Goal: Find specific page/section: Find specific page/section

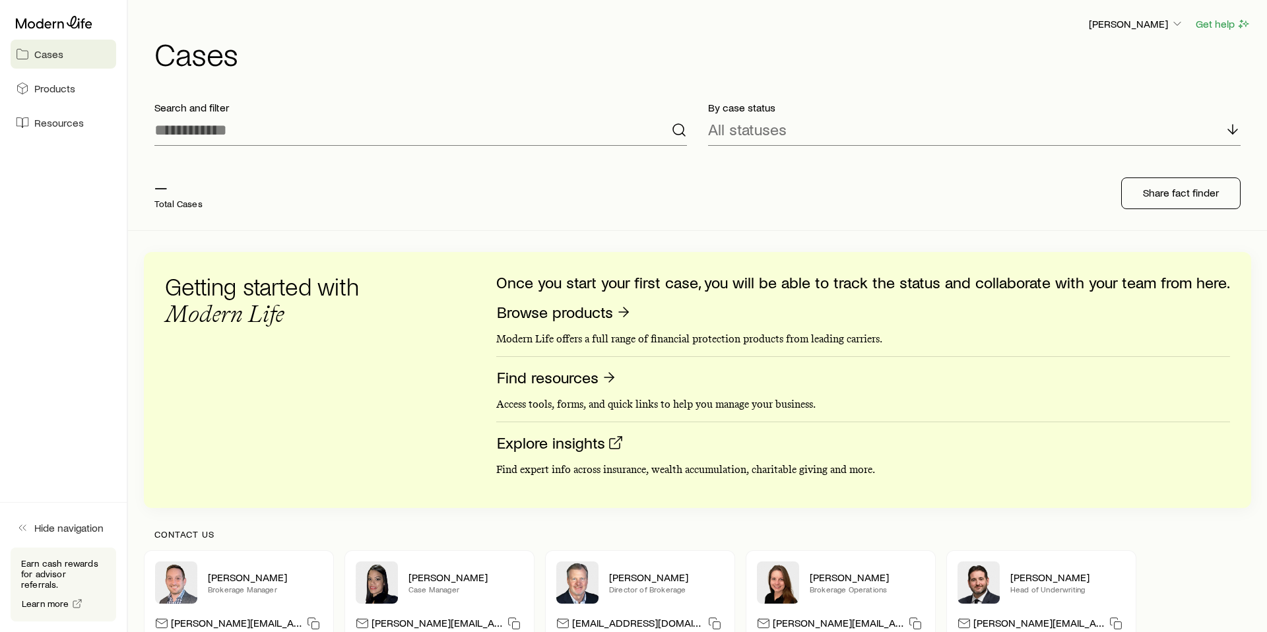
click at [51, 49] on span "Cases" at bounding box center [48, 54] width 29 height 13
click at [35, 57] on span "Cases" at bounding box center [48, 54] width 29 height 13
click at [20, 57] on icon at bounding box center [22, 54] width 13 height 13
click at [38, 53] on span "Cases" at bounding box center [48, 54] width 29 height 13
click at [45, 50] on span "Cases" at bounding box center [48, 54] width 29 height 13
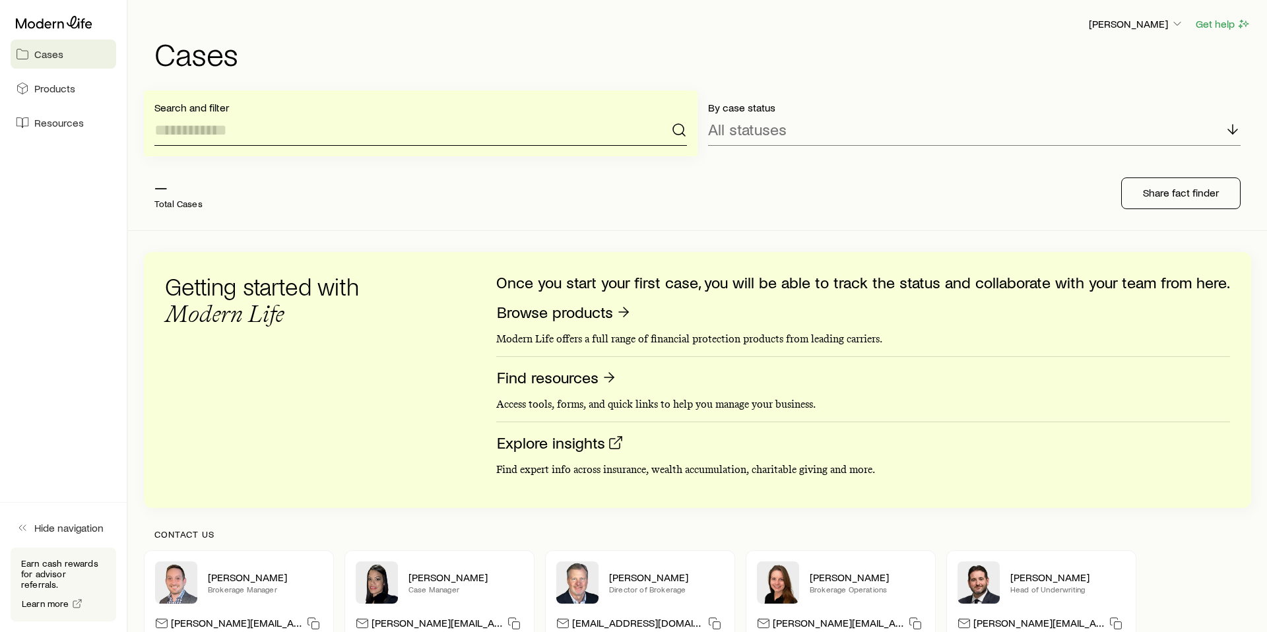
click at [278, 122] on input at bounding box center [420, 130] width 532 height 32
type input "*"
click at [676, 130] on icon at bounding box center [679, 130] width 16 height 16
click at [1143, 24] on p "[PERSON_NAME]" at bounding box center [1136, 23] width 95 height 13
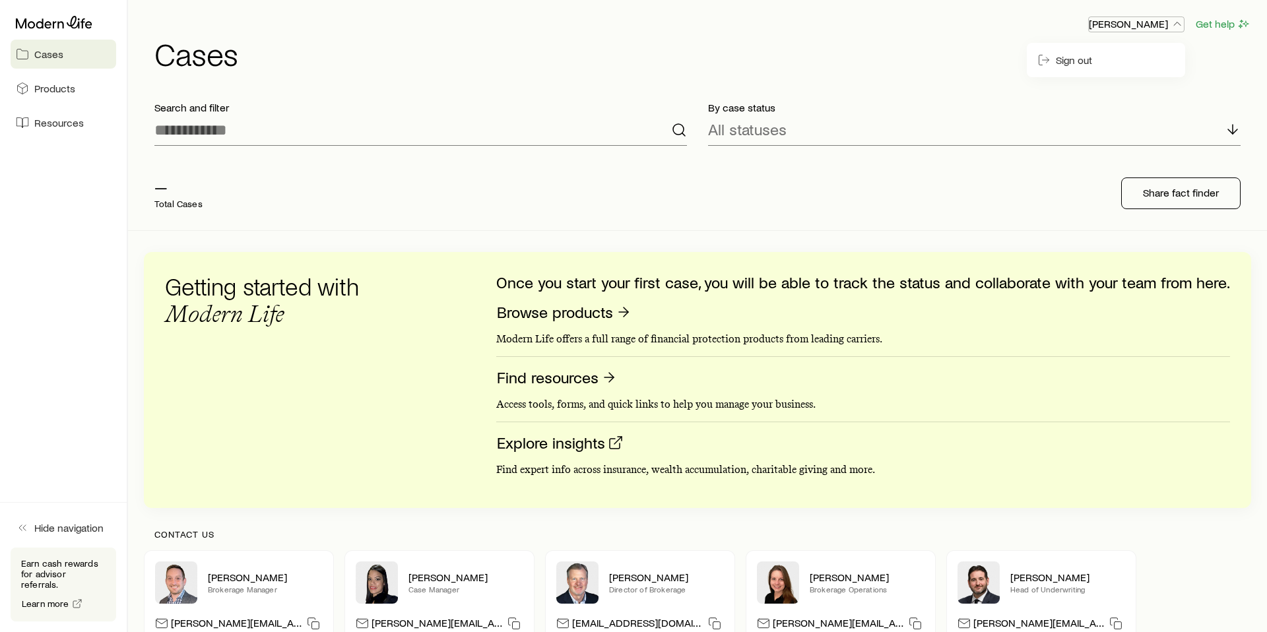
click at [1143, 24] on p "[PERSON_NAME]" at bounding box center [1136, 23] width 95 height 13
click at [58, 89] on span "Products" at bounding box center [54, 88] width 41 height 13
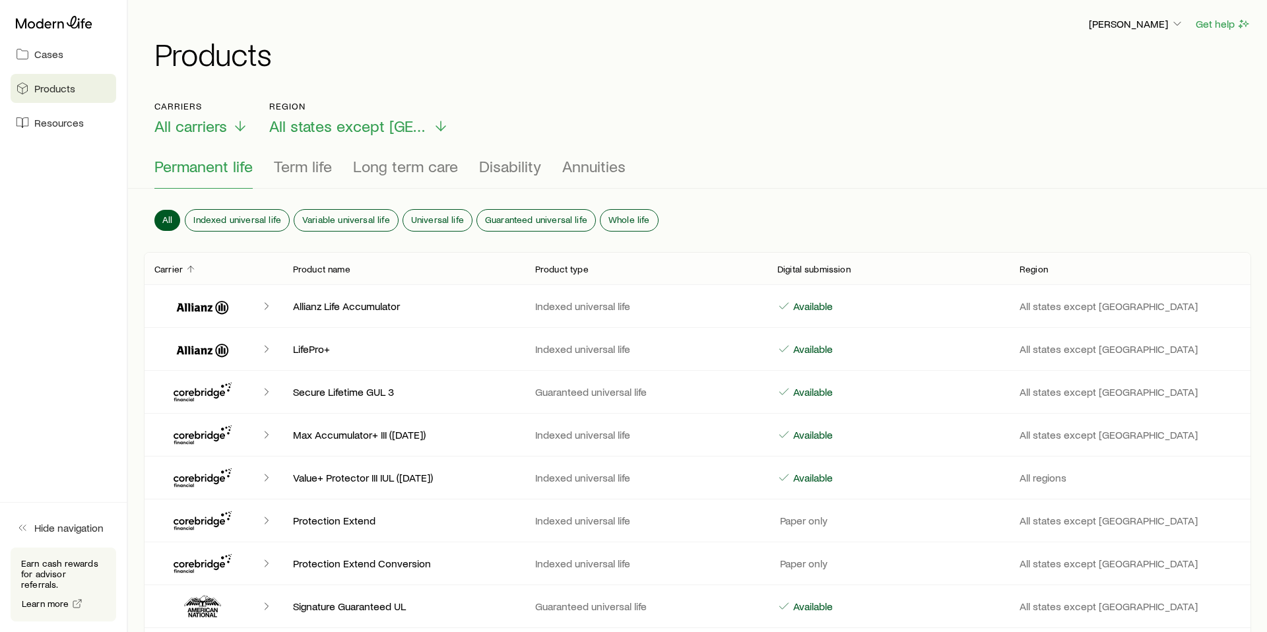
click at [38, 56] on span "Cases" at bounding box center [48, 54] width 29 height 13
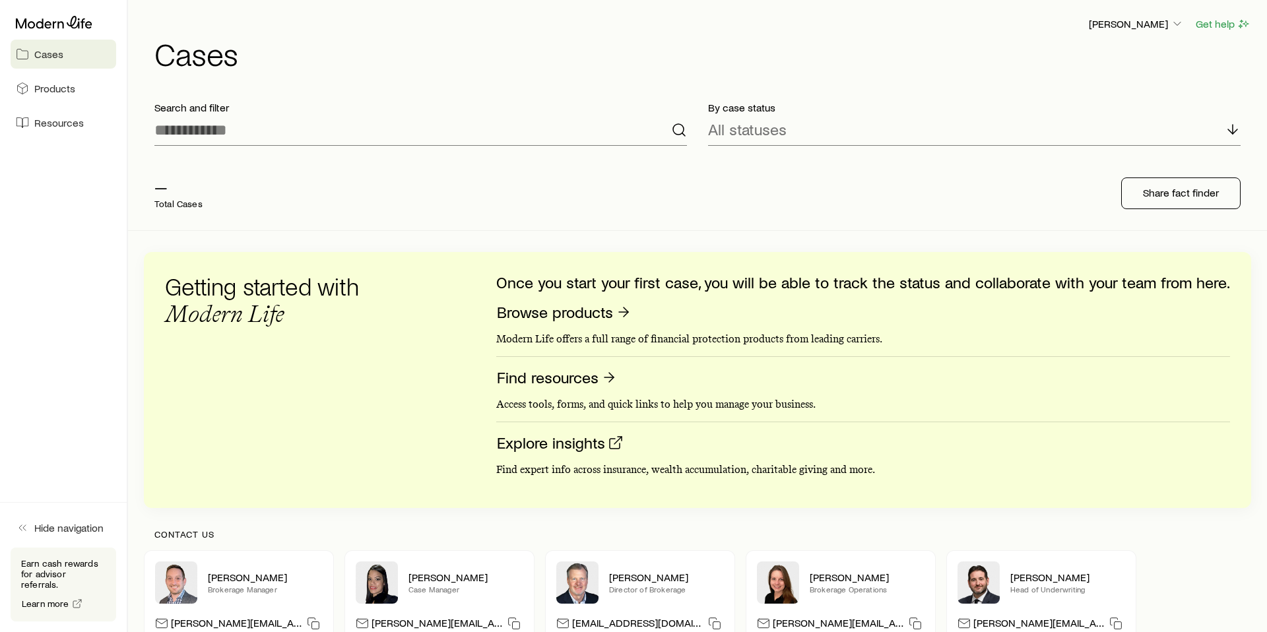
click at [38, 56] on span "Cases" at bounding box center [48, 54] width 29 height 13
drag, startPoint x: 228, startPoint y: 177, endPoint x: 200, endPoint y: 184, distance: 29.3
click at [228, 178] on div "— Total Cases" at bounding box center [355, 193] width 422 height 53
click at [179, 187] on p "—" at bounding box center [178, 186] width 48 height 18
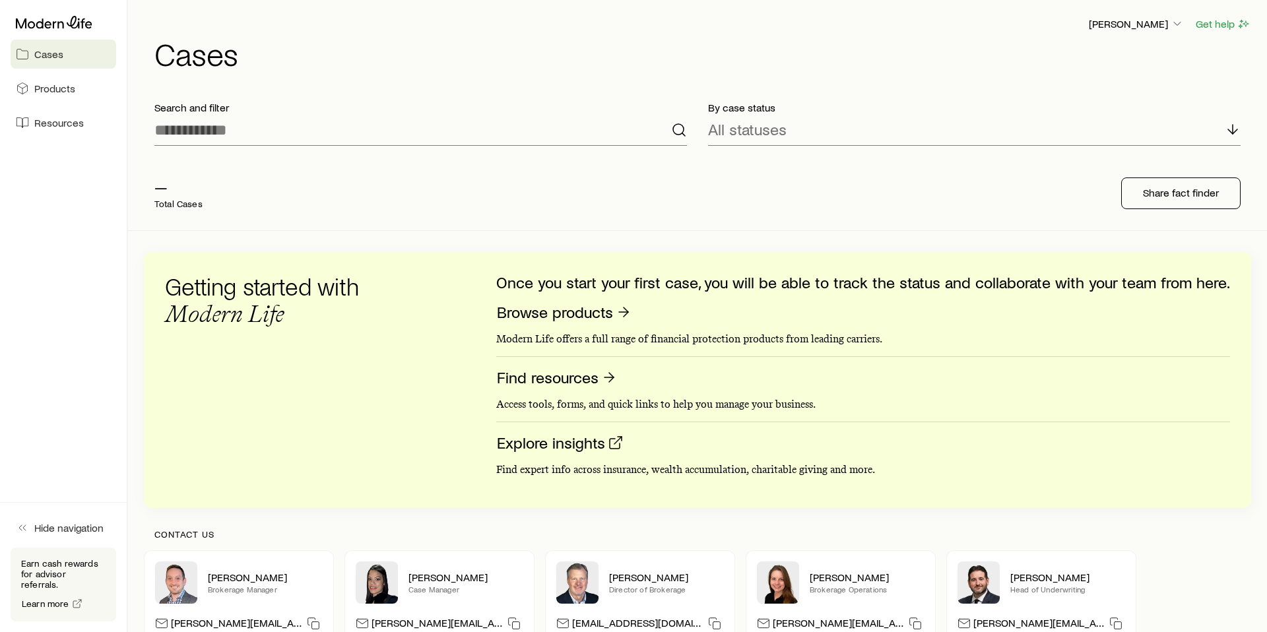
click at [161, 196] on div "— Total Cases" at bounding box center [178, 193] width 48 height 32
click at [1236, 133] on icon at bounding box center [1233, 129] width 16 height 16
drag, startPoint x: 444, startPoint y: 193, endPoint x: 600, endPoint y: 133, distance: 166.9
click at [462, 180] on div "— Total Cases" at bounding box center [355, 193] width 422 height 53
click at [679, 124] on circle at bounding box center [678, 129] width 11 height 11
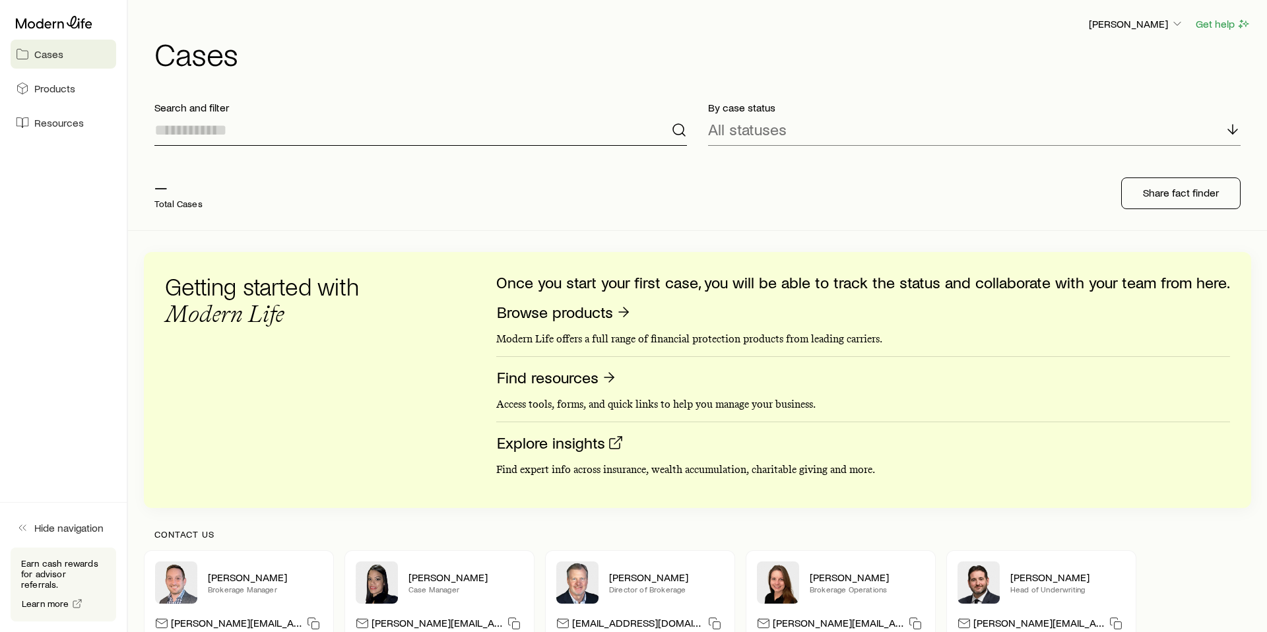
click at [439, 144] on input at bounding box center [420, 130] width 532 height 32
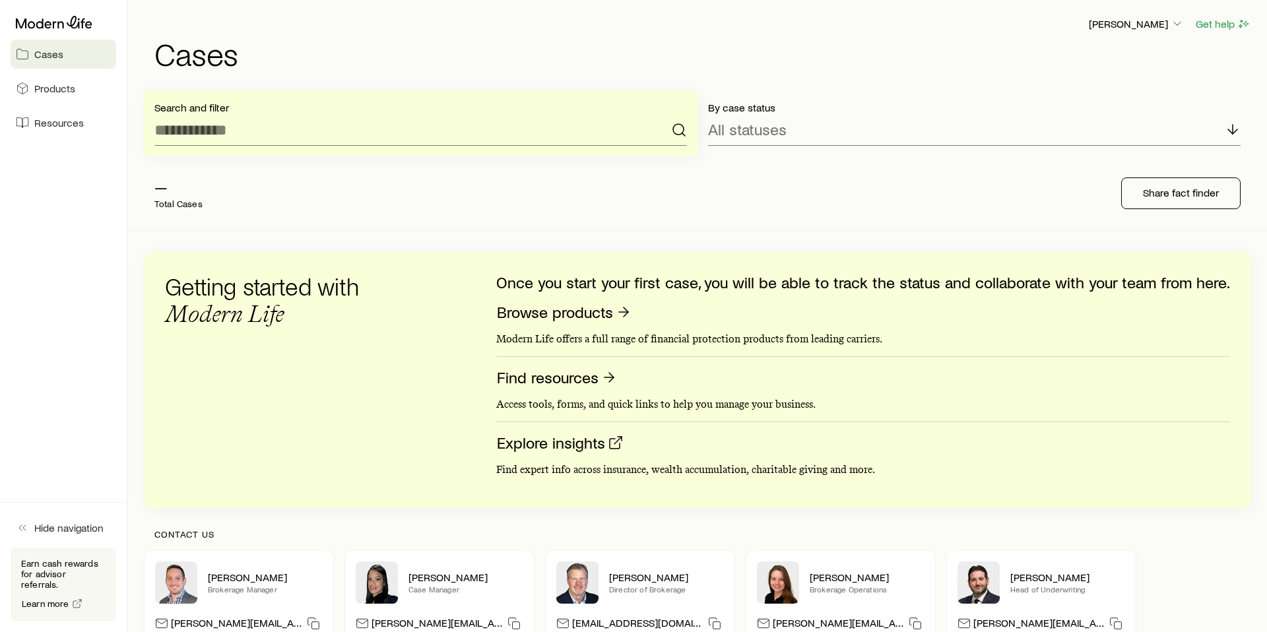
click at [199, 194] on p "—" at bounding box center [178, 186] width 48 height 18
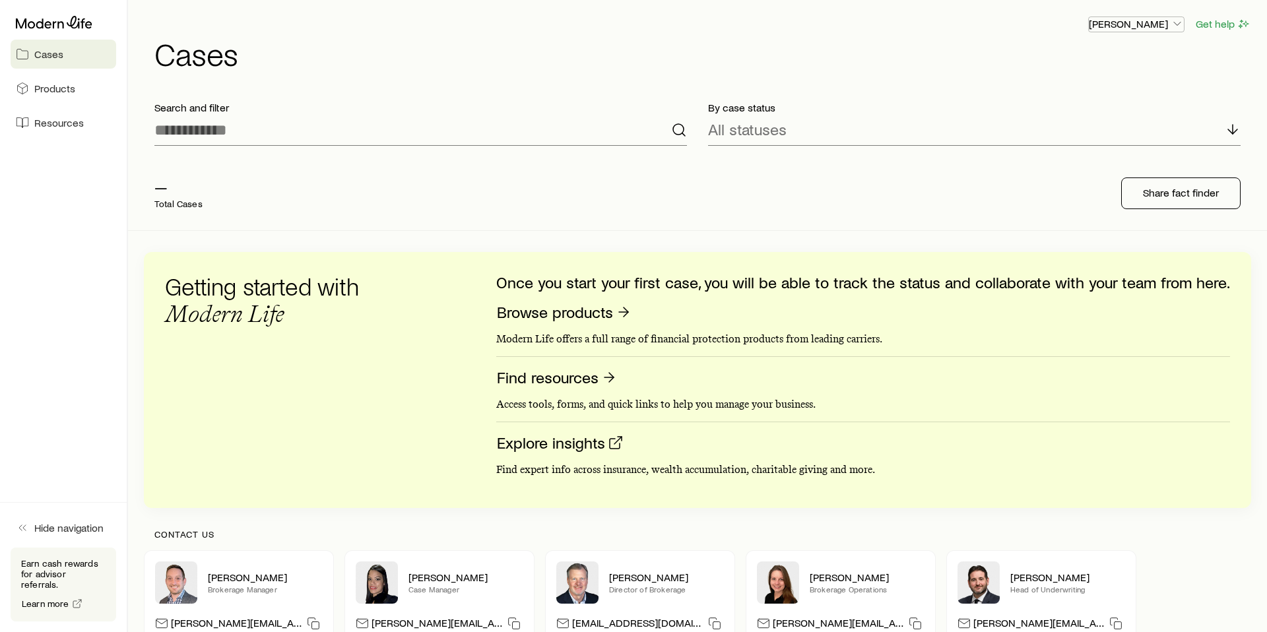
click at [1159, 21] on p "[PERSON_NAME]" at bounding box center [1136, 23] width 95 height 13
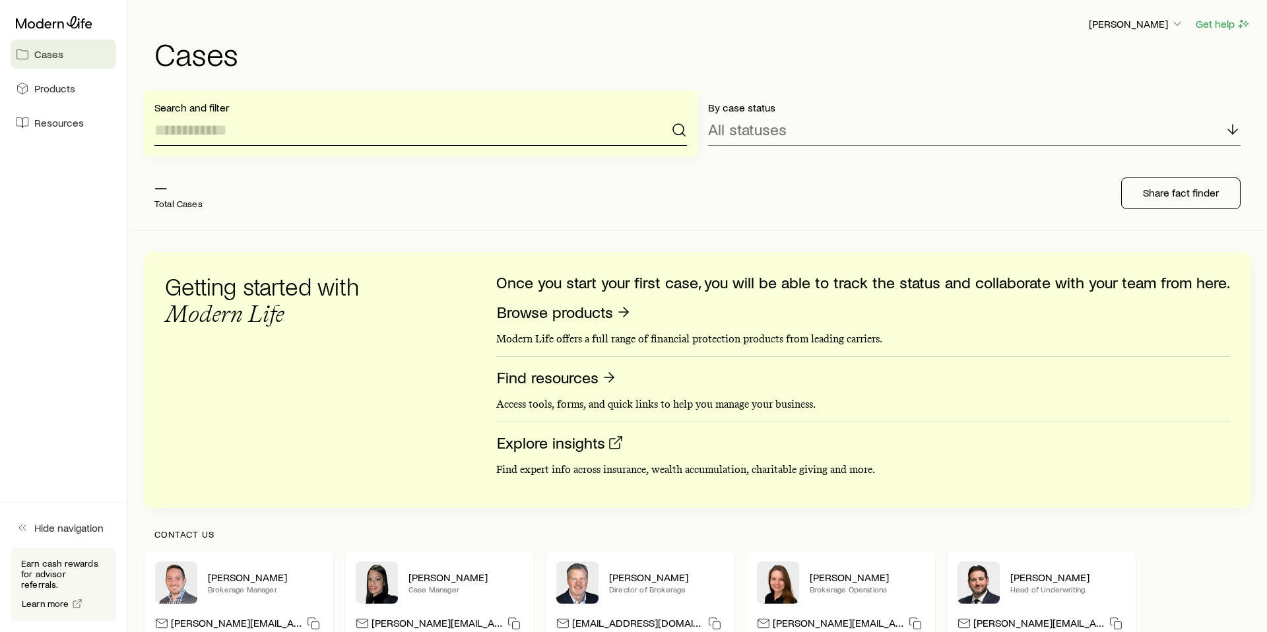
click at [416, 127] on input at bounding box center [420, 130] width 532 height 32
type input "*"
click at [241, 125] on input "*" at bounding box center [420, 130] width 532 height 32
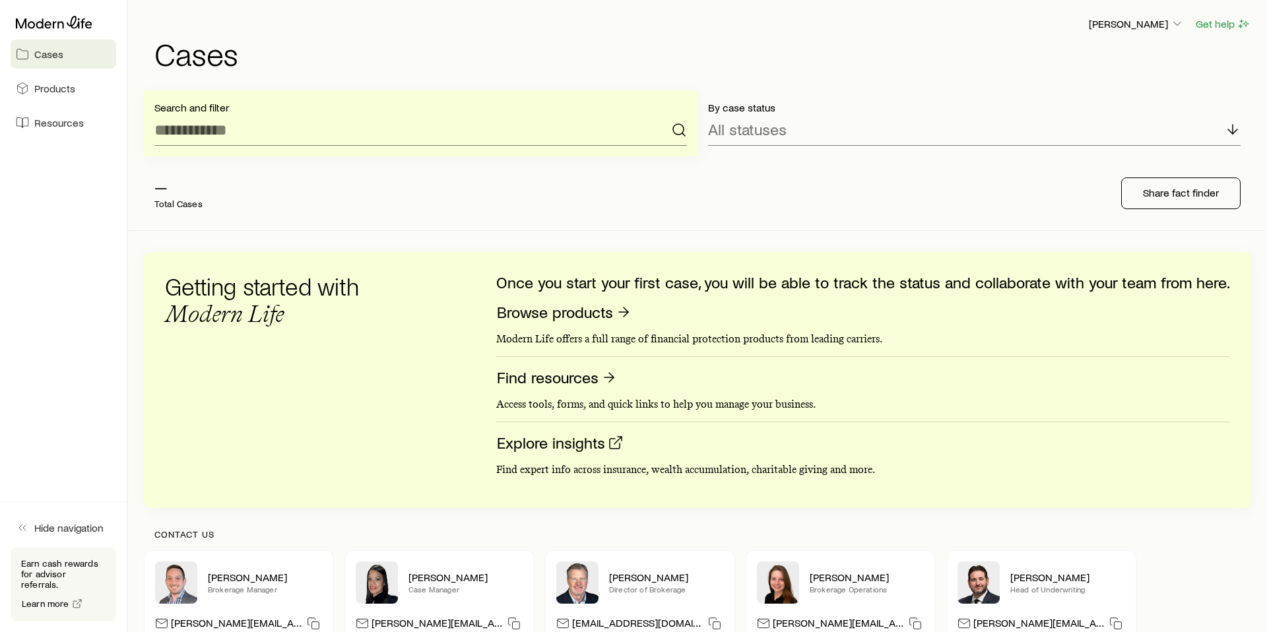
click at [245, 205] on div "— Total Cases" at bounding box center [355, 193] width 422 height 53
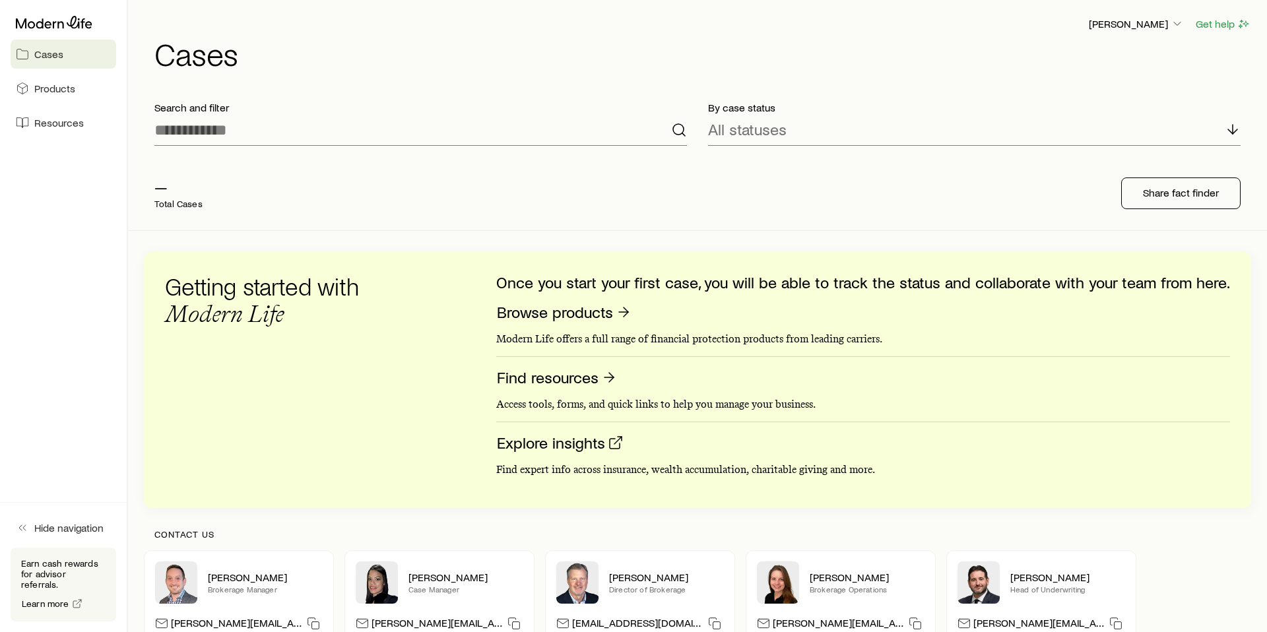
click at [235, 41] on h1 "Cases" at bounding box center [702, 54] width 1097 height 32
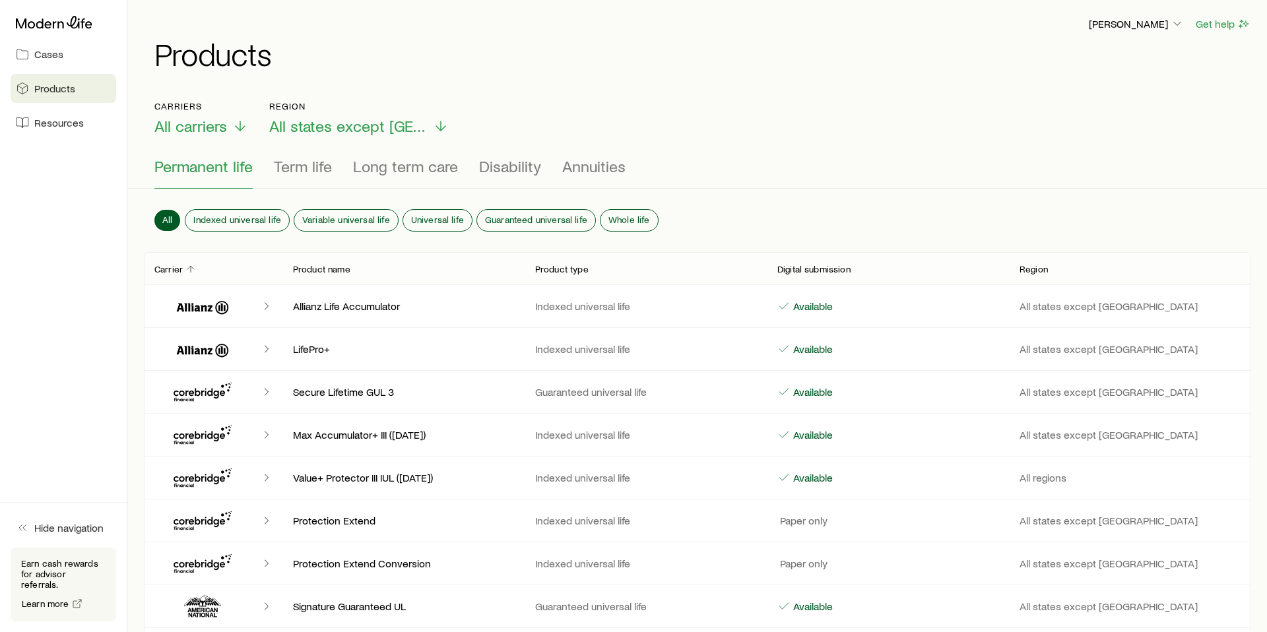
click at [65, 51] on link "Cases" at bounding box center [64, 54] width 106 height 29
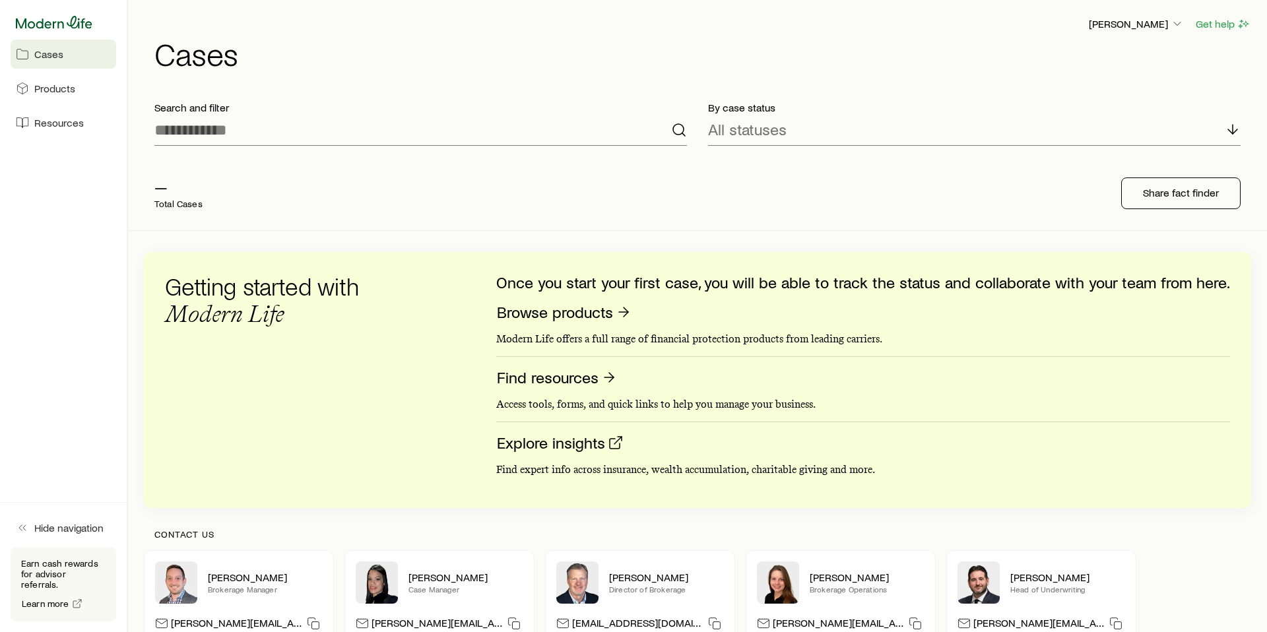
click at [67, 24] on icon at bounding box center [54, 22] width 77 height 13
click at [1159, 23] on p "[PERSON_NAME]" at bounding box center [1136, 23] width 95 height 13
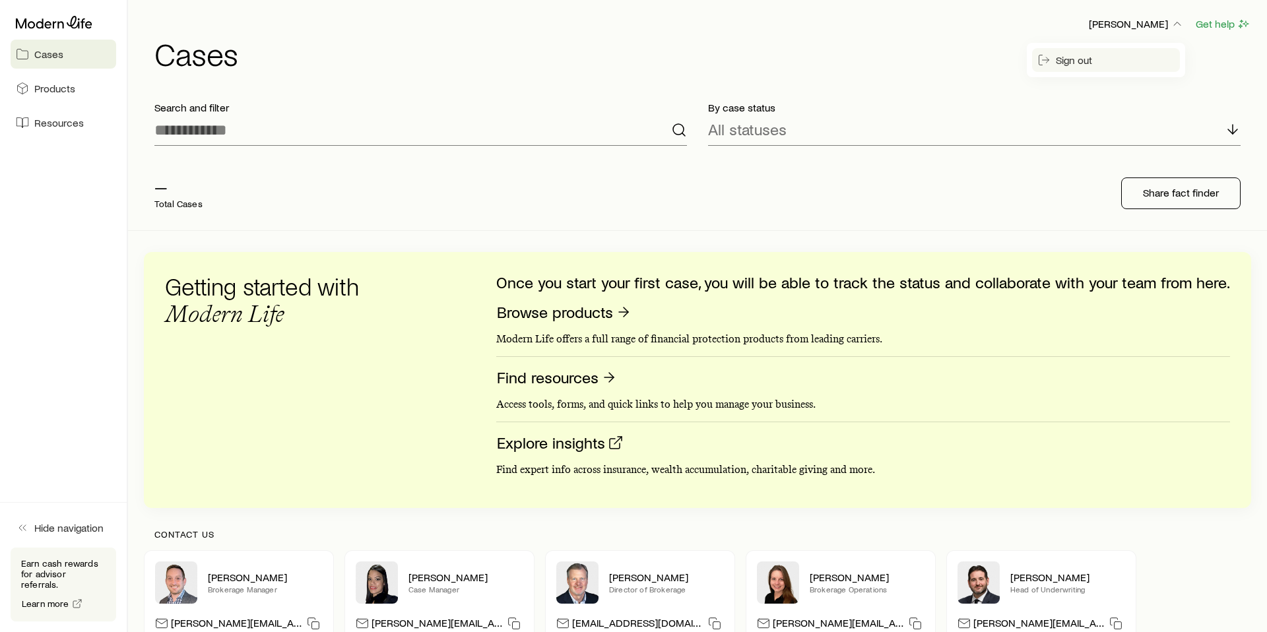
click at [1068, 67] on button "Sign out" at bounding box center [1106, 60] width 148 height 24
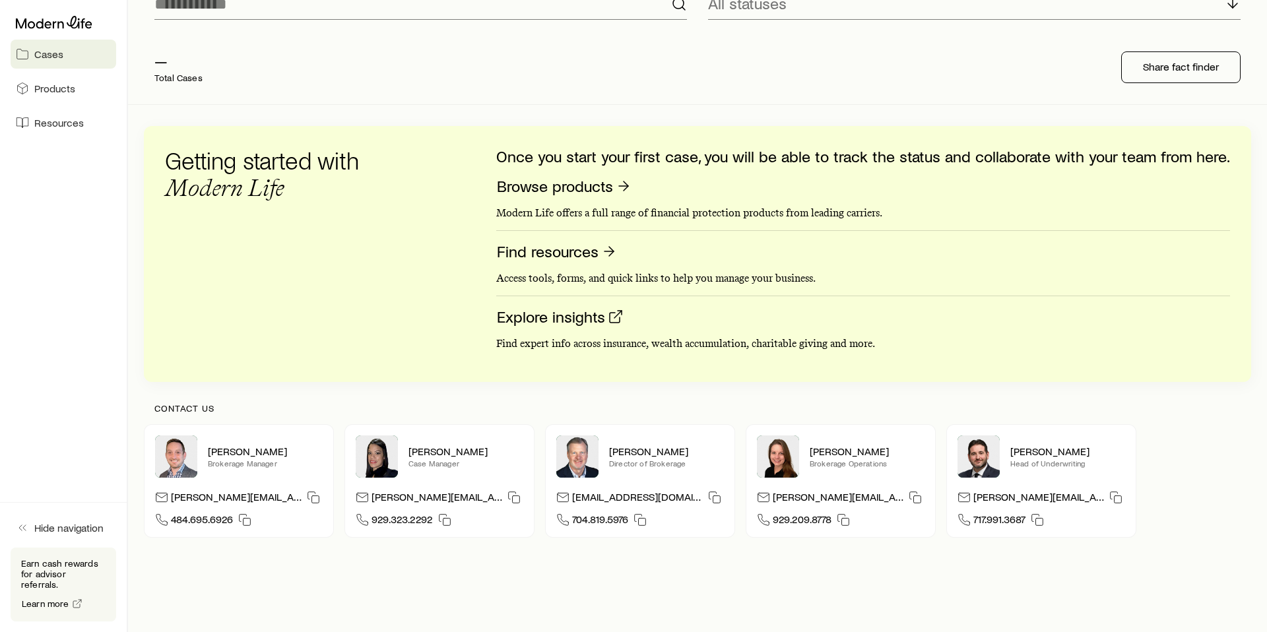
scroll to position [110, 0]
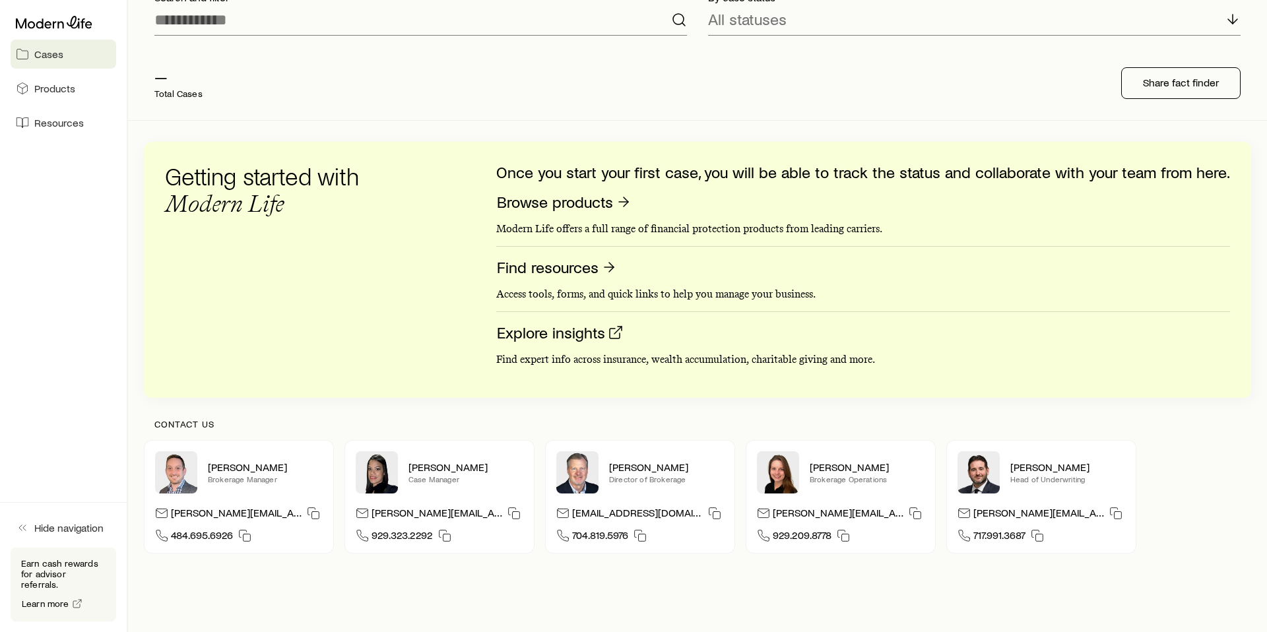
click at [253, 182] on h3 "Getting started with Modern Life" at bounding box center [270, 190] width 211 height 54
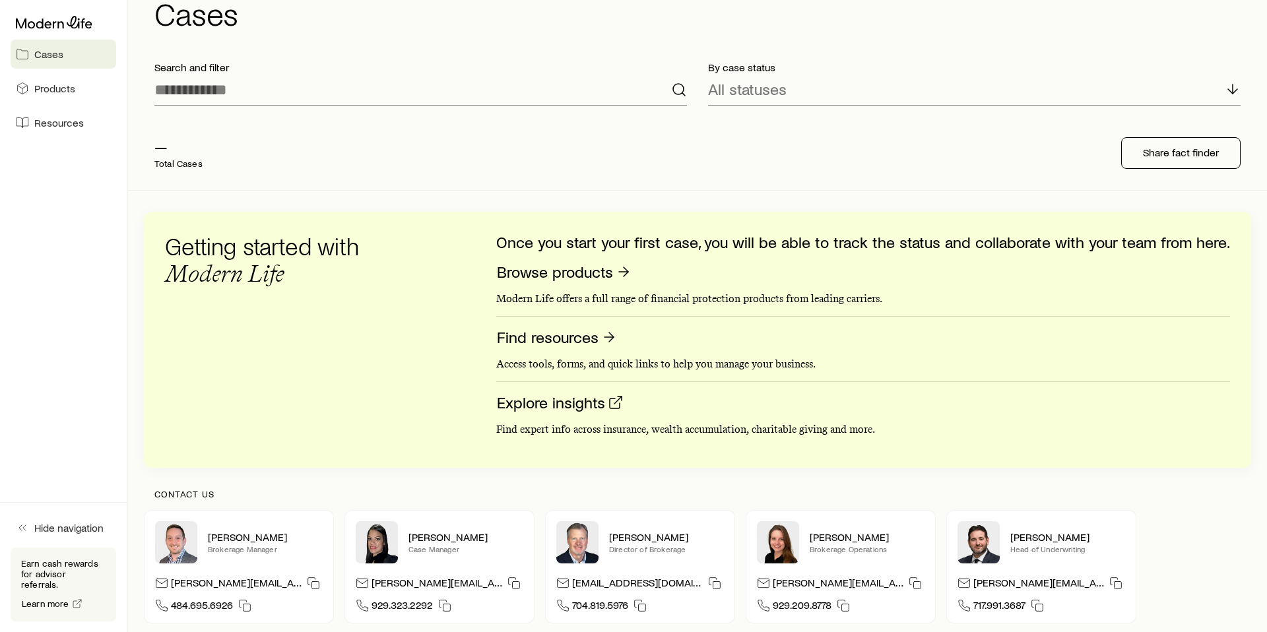
scroll to position [51, 0]
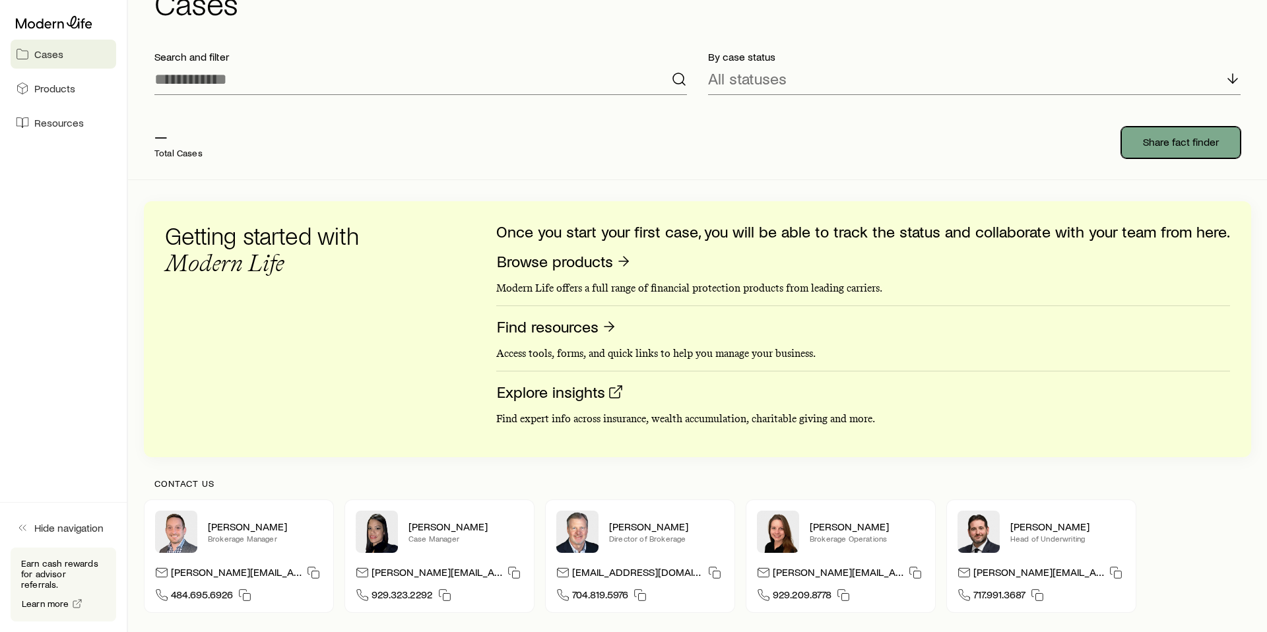
click at [1200, 143] on p "Share fact finder" at bounding box center [1181, 141] width 76 height 13
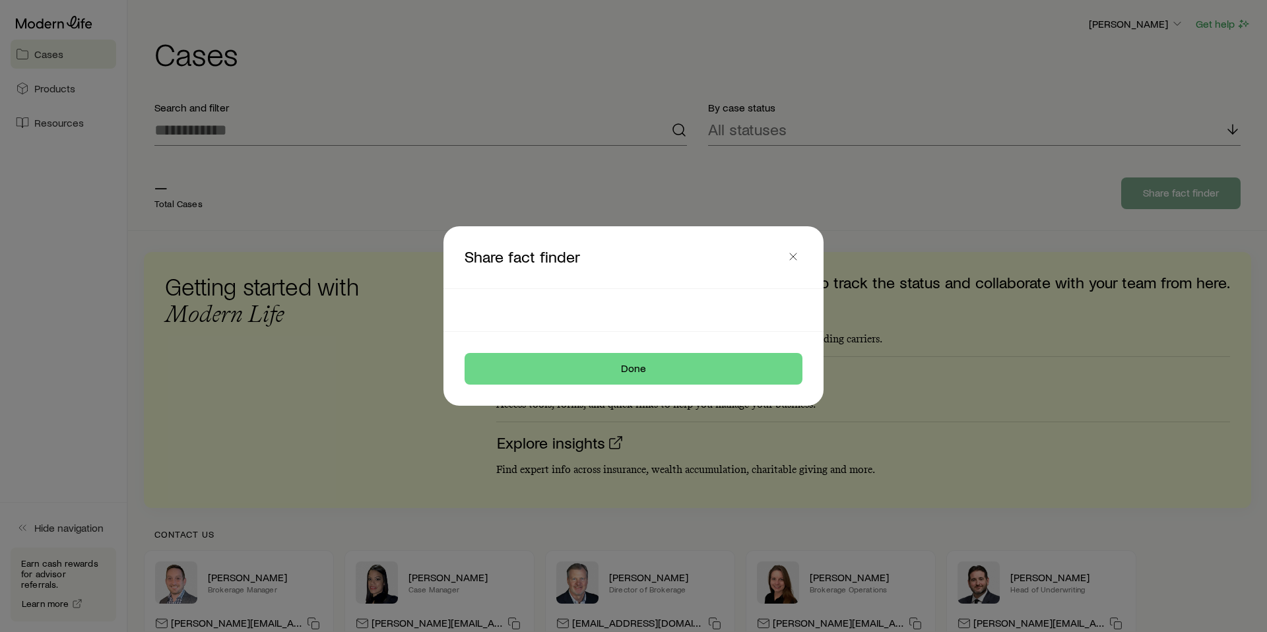
scroll to position [0, 0]
drag, startPoint x: 944, startPoint y: 146, endPoint x: 920, endPoint y: 177, distance: 39.6
click at [944, 146] on div at bounding box center [633, 316] width 1267 height 632
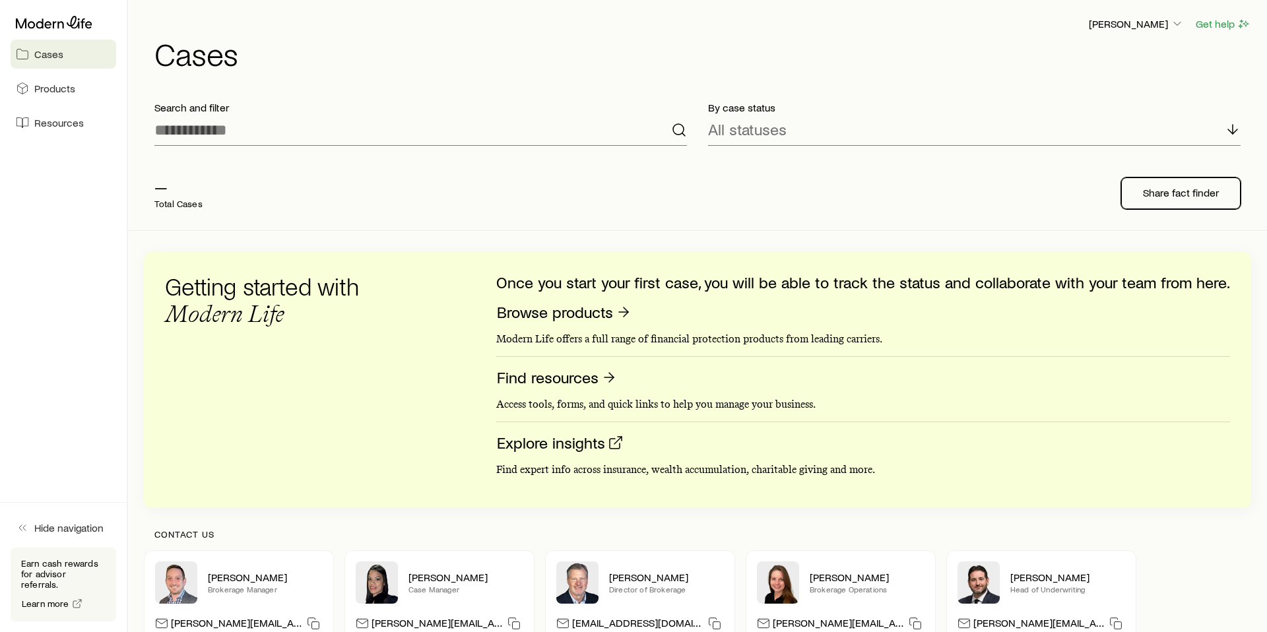
scroll to position [51, 0]
click at [1160, 19] on p "[PERSON_NAME]" at bounding box center [1136, 23] width 95 height 13
click at [1081, 61] on span "Sign out" at bounding box center [1074, 59] width 36 height 13
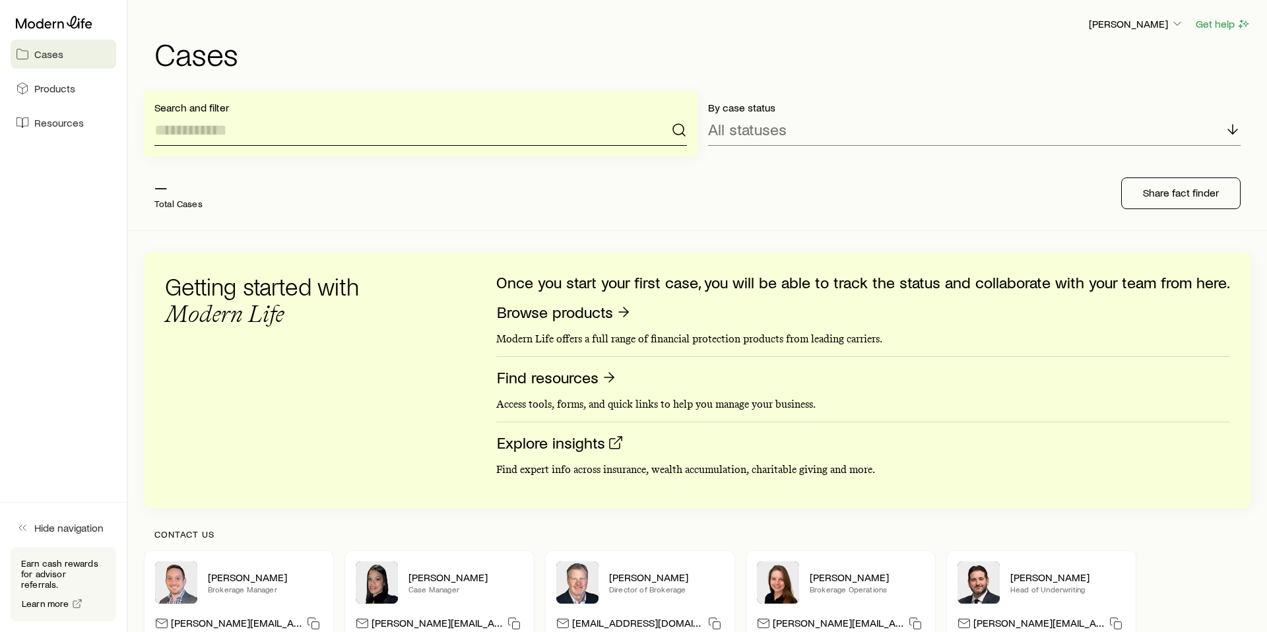
click at [236, 144] on input at bounding box center [420, 130] width 532 height 32
type input "*"
type input "****"
click at [288, 139] on input "****" at bounding box center [420, 130] width 532 height 32
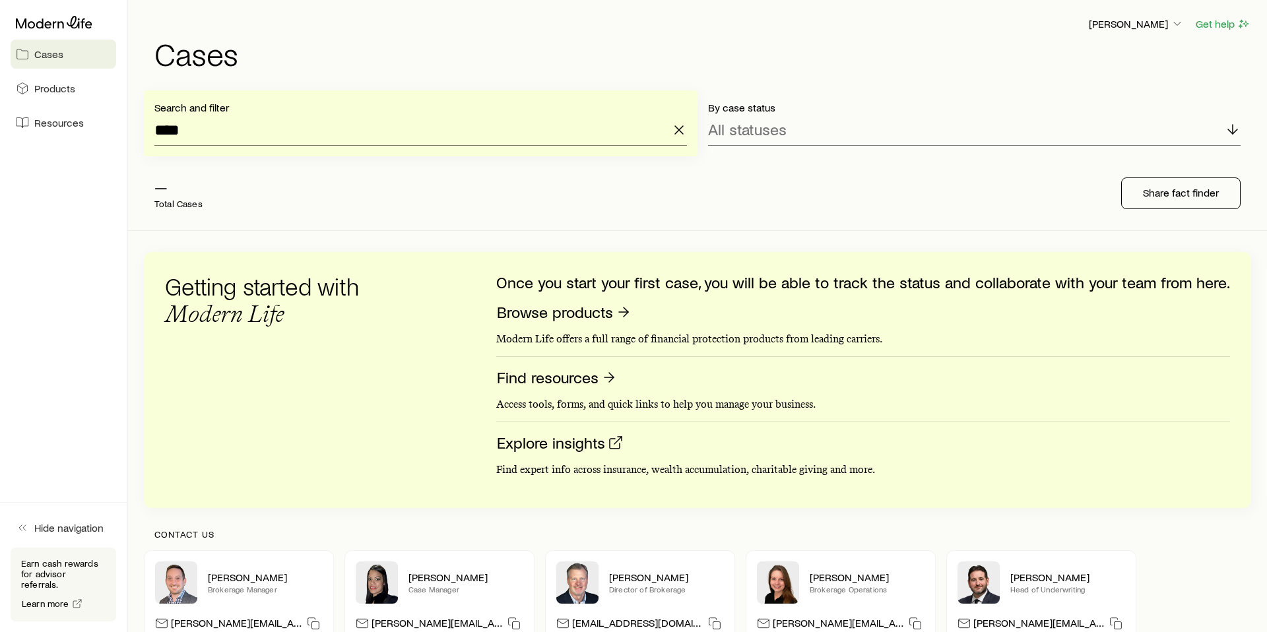
click at [47, 54] on span "Cases" at bounding box center [48, 54] width 29 height 13
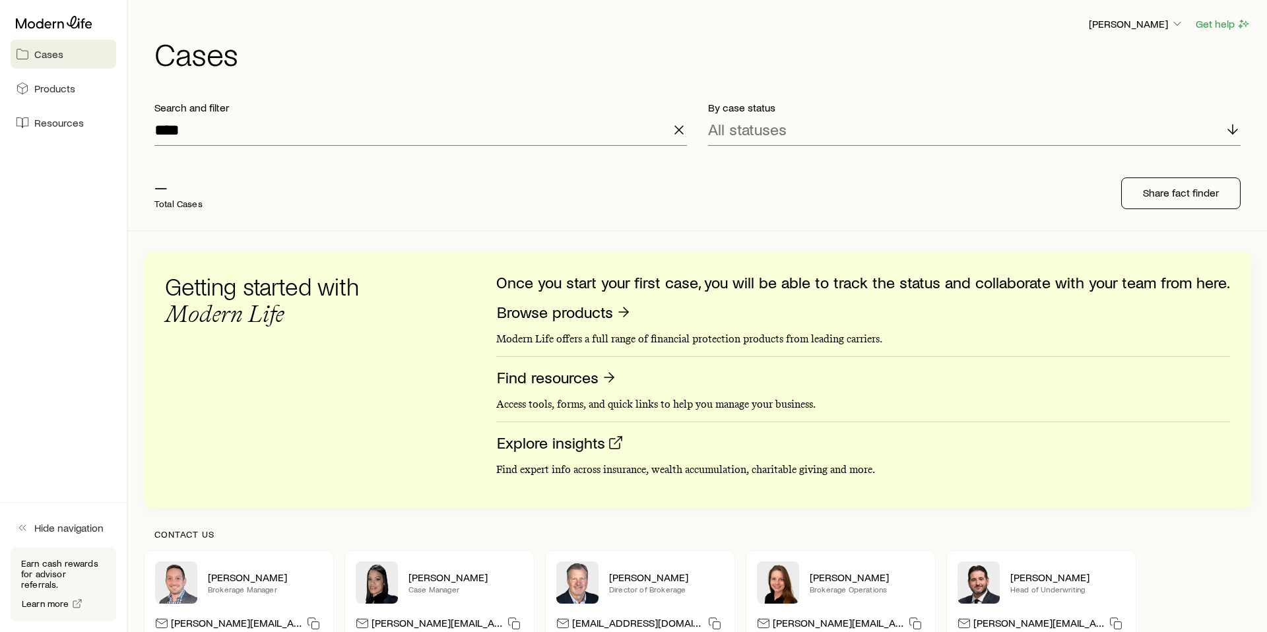
drag, startPoint x: 47, startPoint y: 54, endPoint x: 51, endPoint y: 29, distance: 25.4
click at [47, 54] on span "Cases" at bounding box center [48, 54] width 29 height 13
click at [51, 26] on icon at bounding box center [54, 22] width 77 height 13
click at [24, 14] on div at bounding box center [64, 23] width 106 height 24
click at [27, 22] on icon at bounding box center [54, 22] width 77 height 13
